Goal: Task Accomplishment & Management: Manage account settings

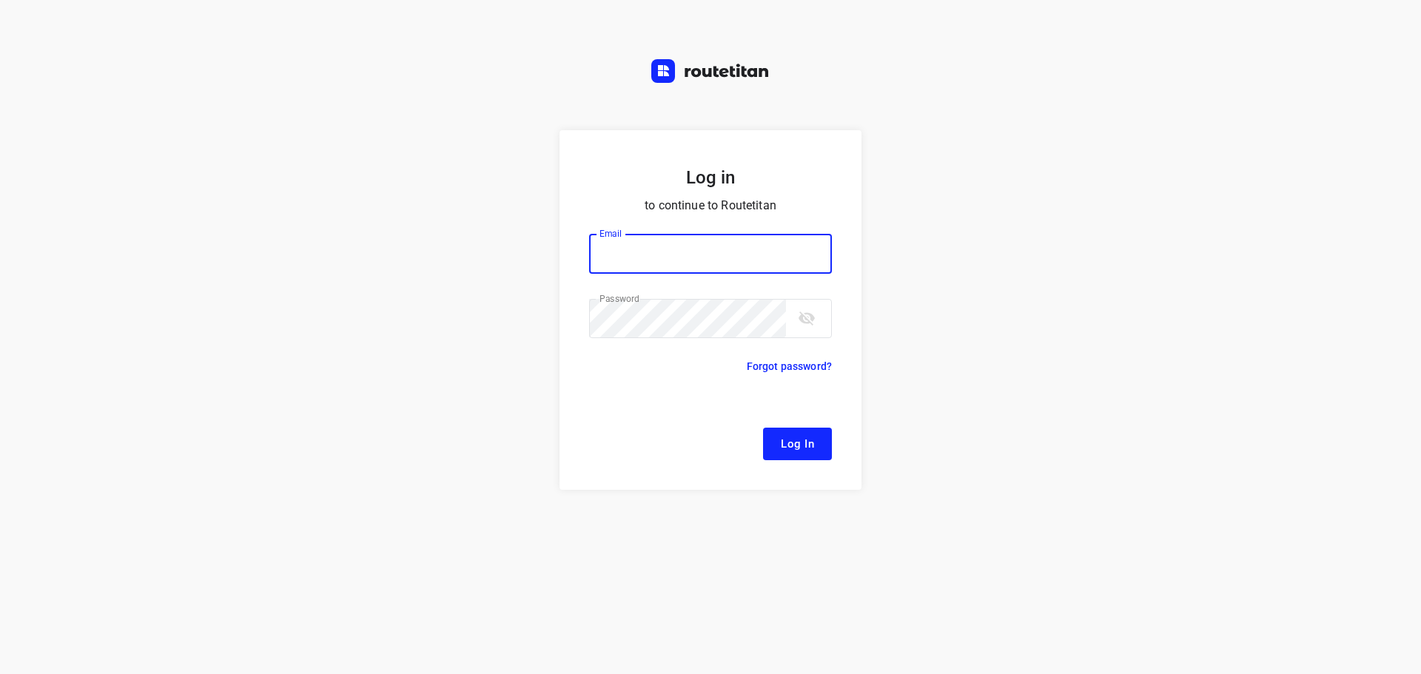
type input "[EMAIL_ADDRESS][DOMAIN_NAME]"
click at [747, 258] on input "[EMAIL_ADDRESS][DOMAIN_NAME]" at bounding box center [710, 254] width 243 height 40
click at [924, 602] on div "Log in to continue to Routetitan Email [EMAIL_ADDRESS][DOMAIN_NAME] Email ​ Pas…" at bounding box center [710, 402] width 1421 height 544
click at [813, 446] on span "Log In" at bounding box center [797, 443] width 33 height 19
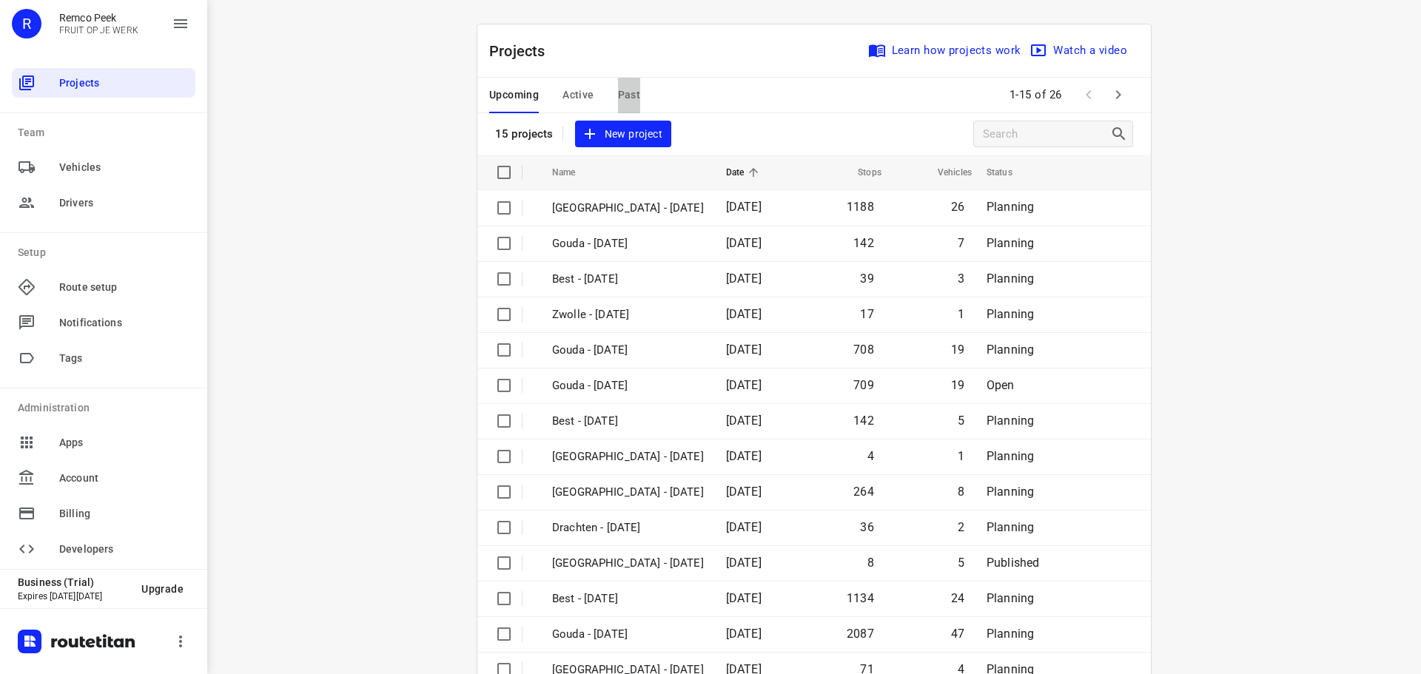
click at [621, 94] on span "Past" at bounding box center [629, 95] width 23 height 19
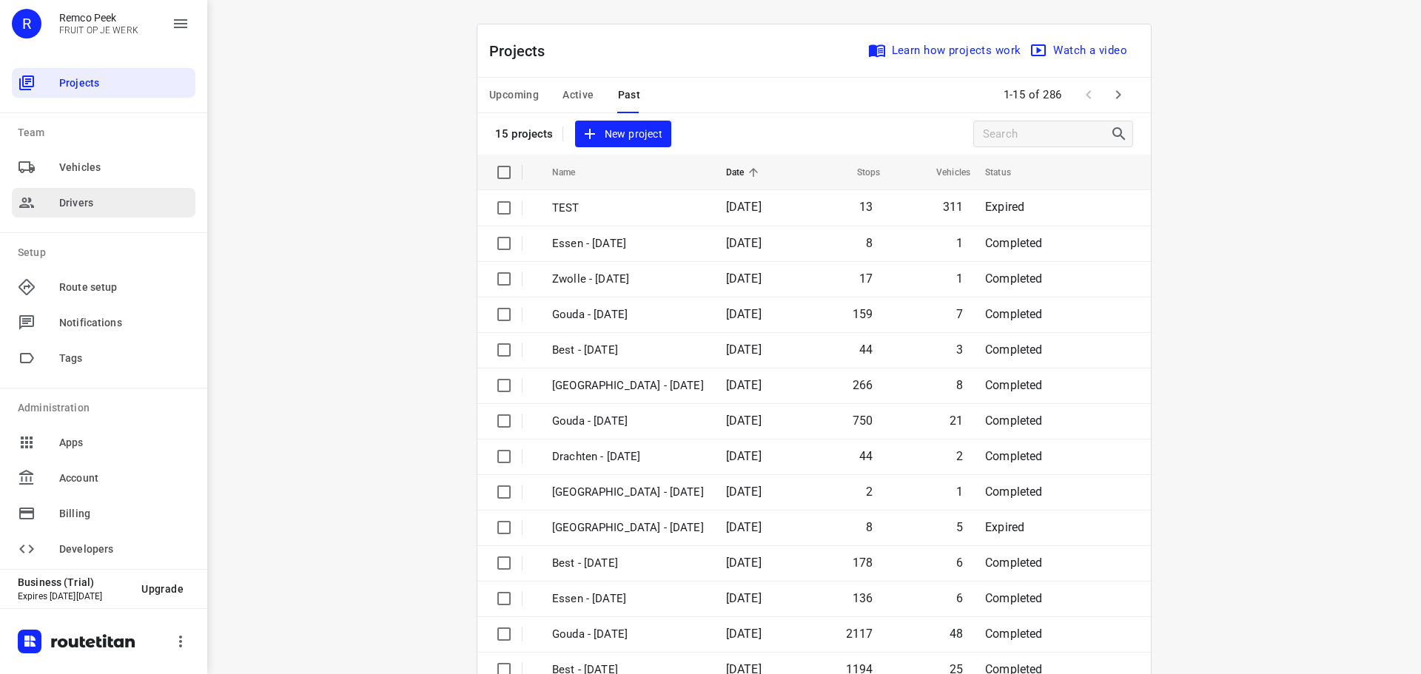
click at [77, 198] on span "Drivers" at bounding box center [124, 203] width 130 height 16
click at [101, 121] on ul "Projects Team Vehicles Drivers Setup Route setup Notifications Tags Administrat…" at bounding box center [104, 316] width 184 height 514
click at [73, 79] on span "Projects" at bounding box center [124, 83] width 130 height 16
click at [572, 90] on span "Active" at bounding box center [577, 95] width 31 height 19
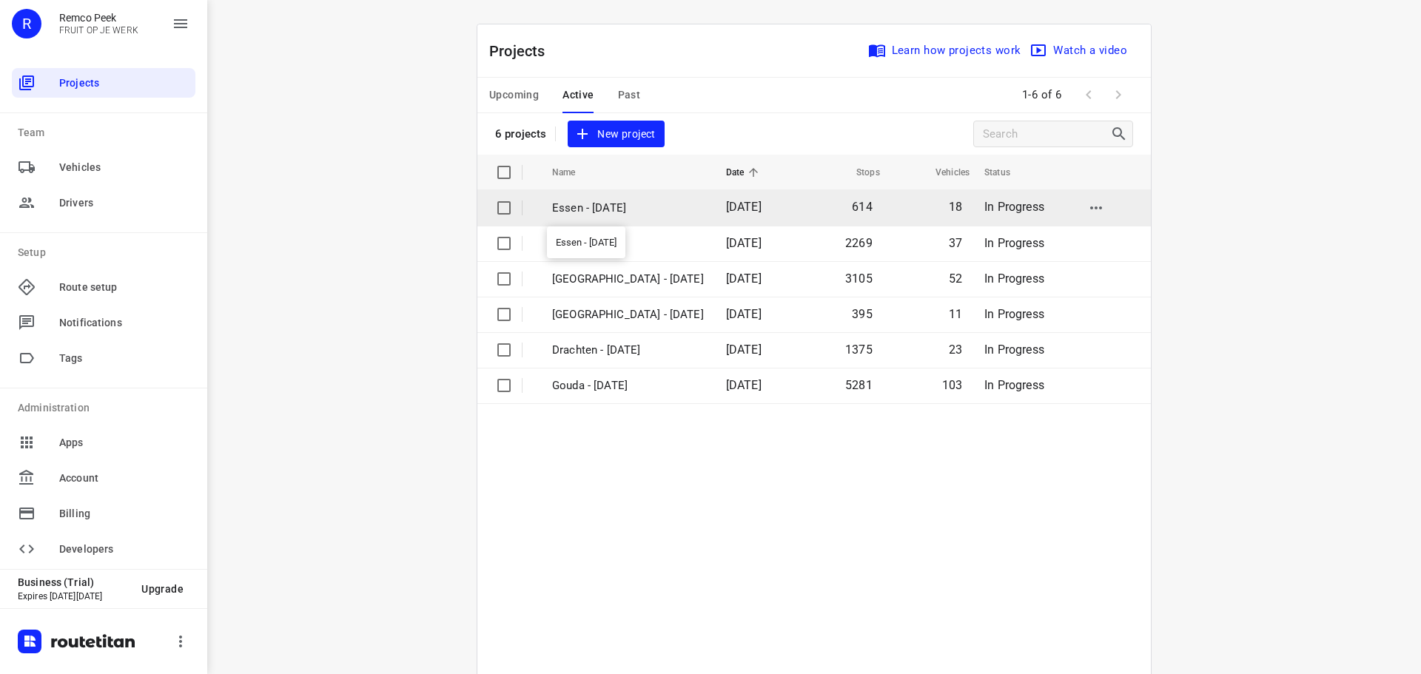
click at [587, 206] on p "Essen - [DATE]" at bounding box center [628, 208] width 152 height 17
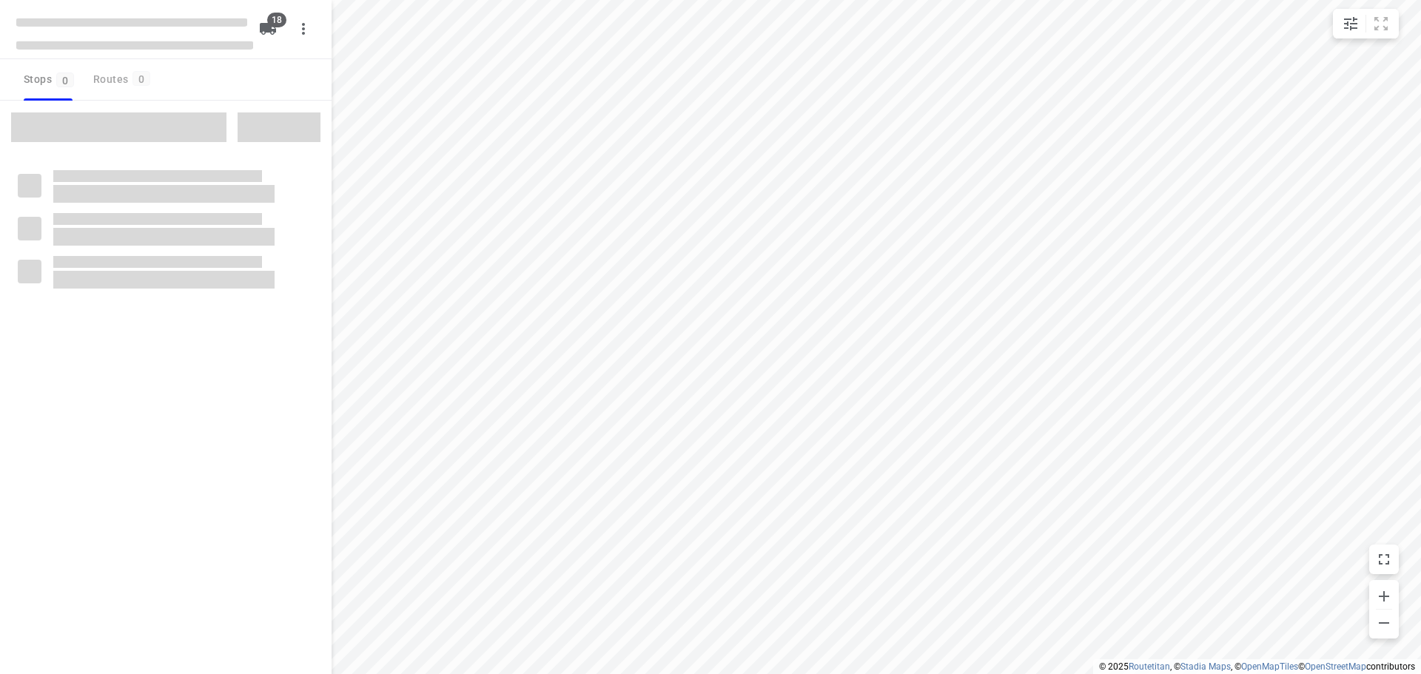
checkbox input "true"
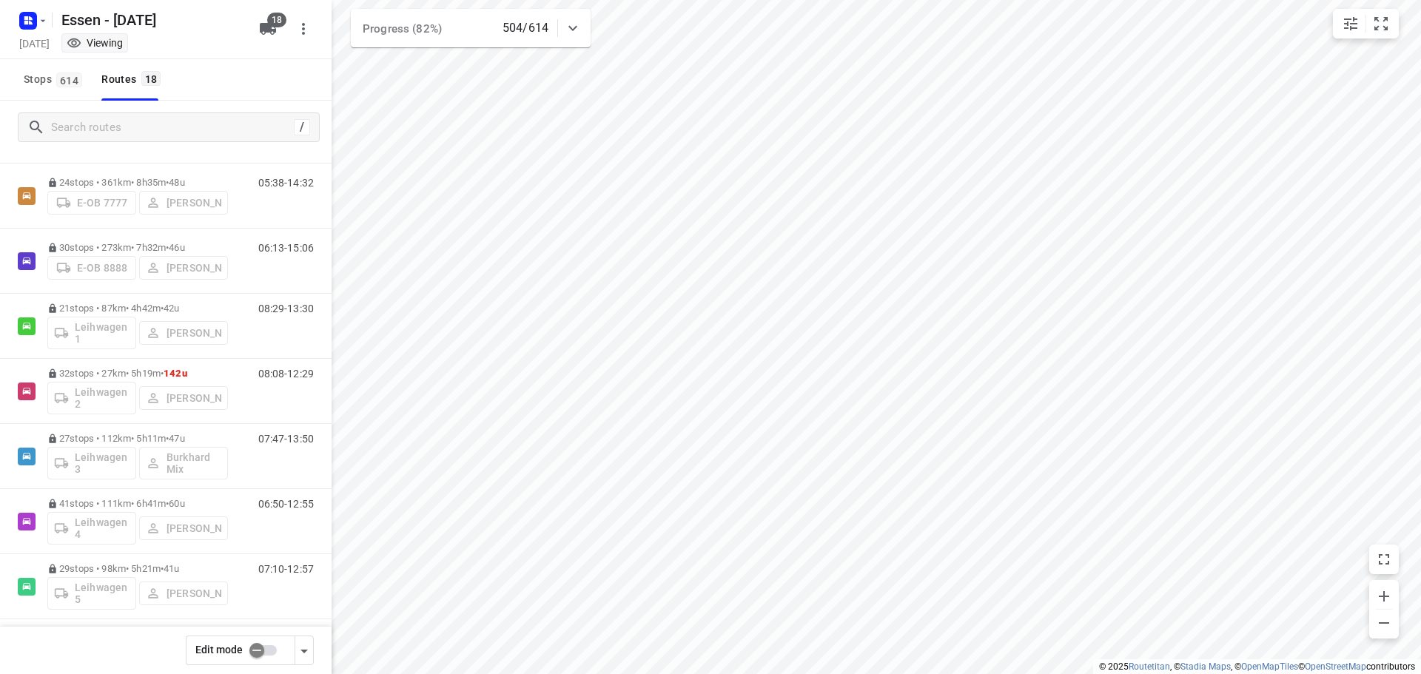
scroll to position [354, 0]
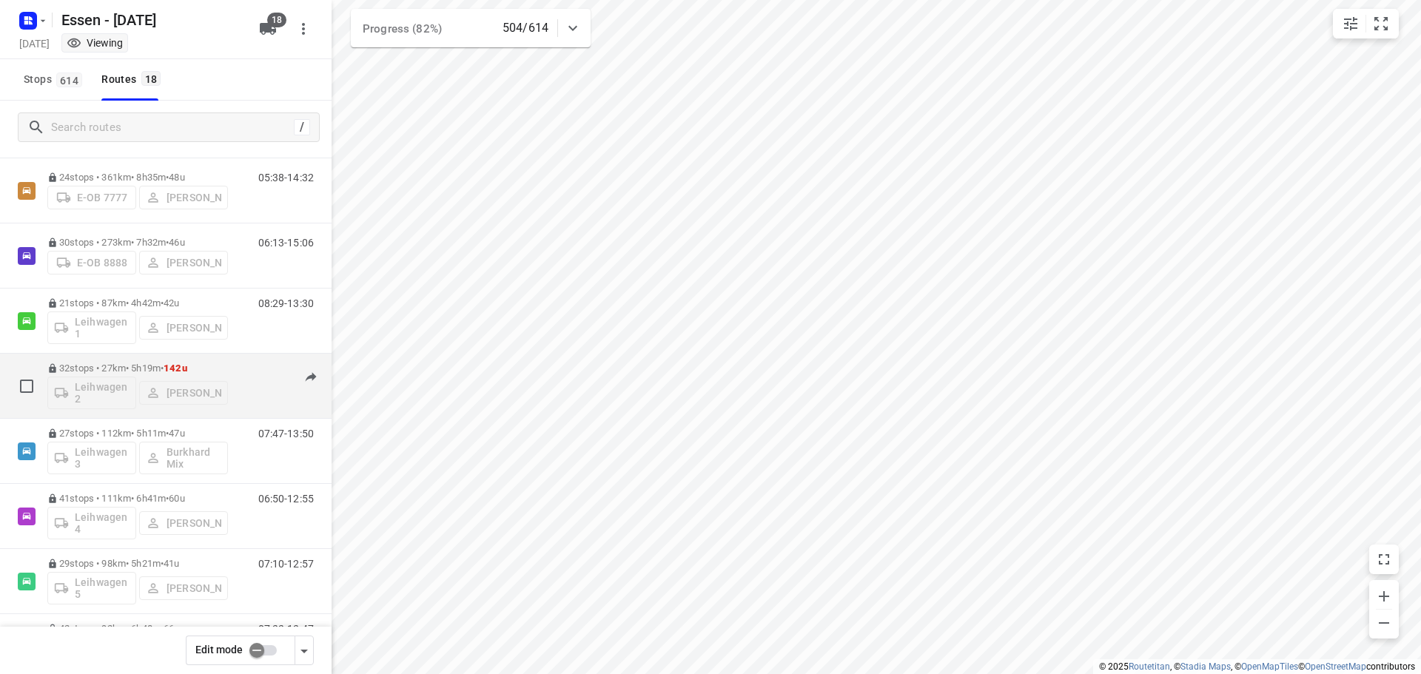
click at [184, 384] on div "Leihwagen 2 [PERSON_NAME]" at bounding box center [137, 392] width 181 height 36
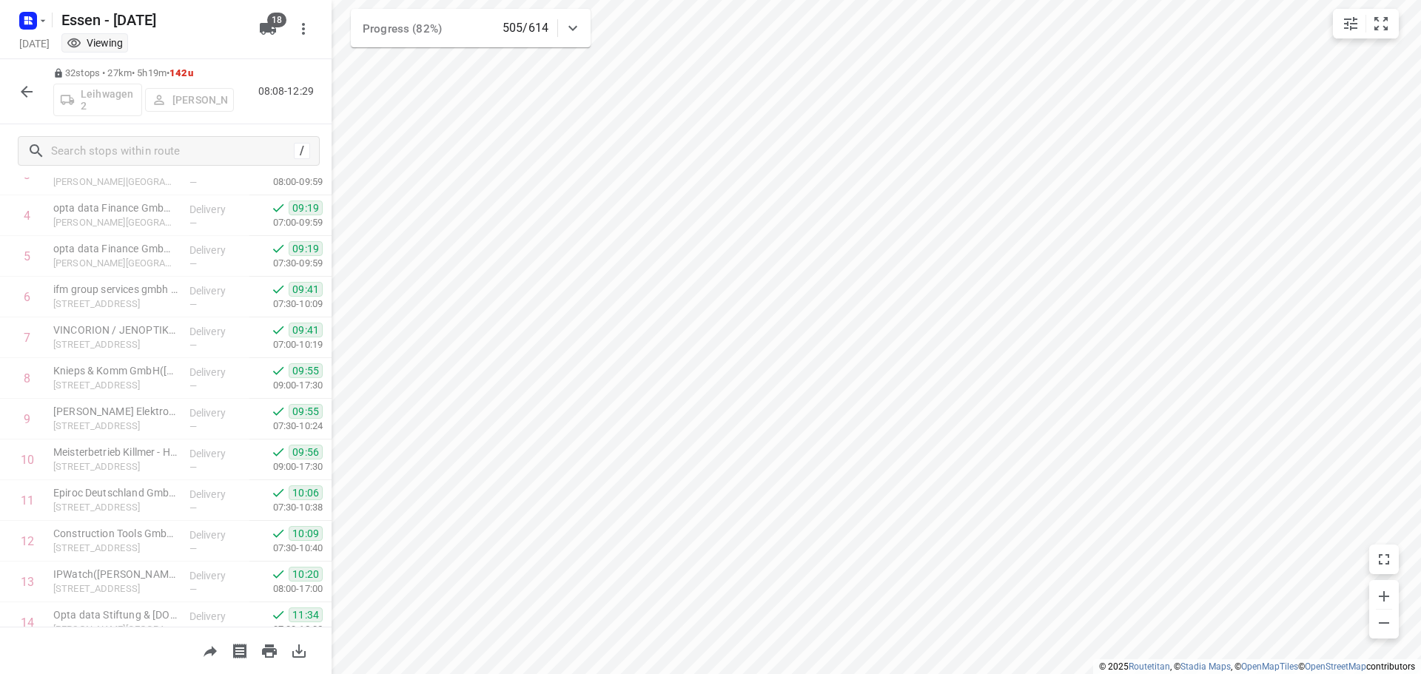
scroll to position [0, 0]
